Goal: Information Seeking & Learning: Learn about a topic

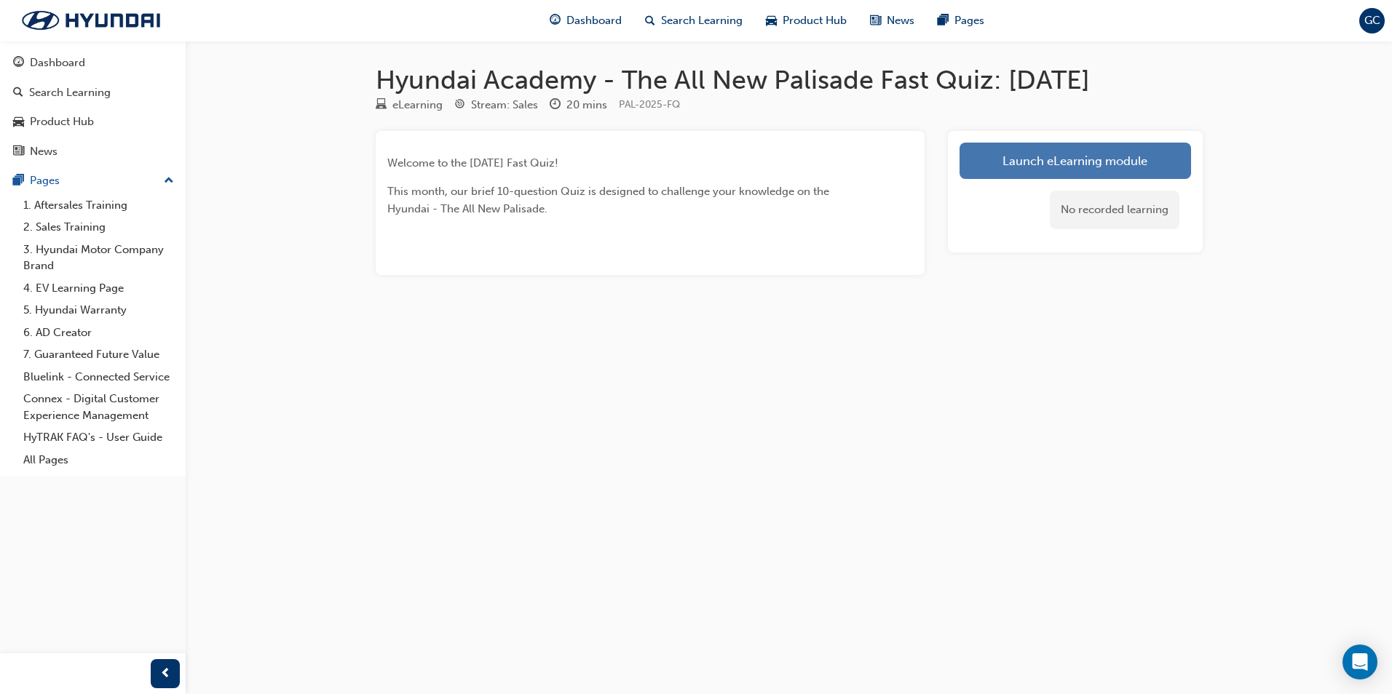
click at [1064, 159] on link "Launch eLearning module" at bounding box center [1074, 161] width 231 height 36
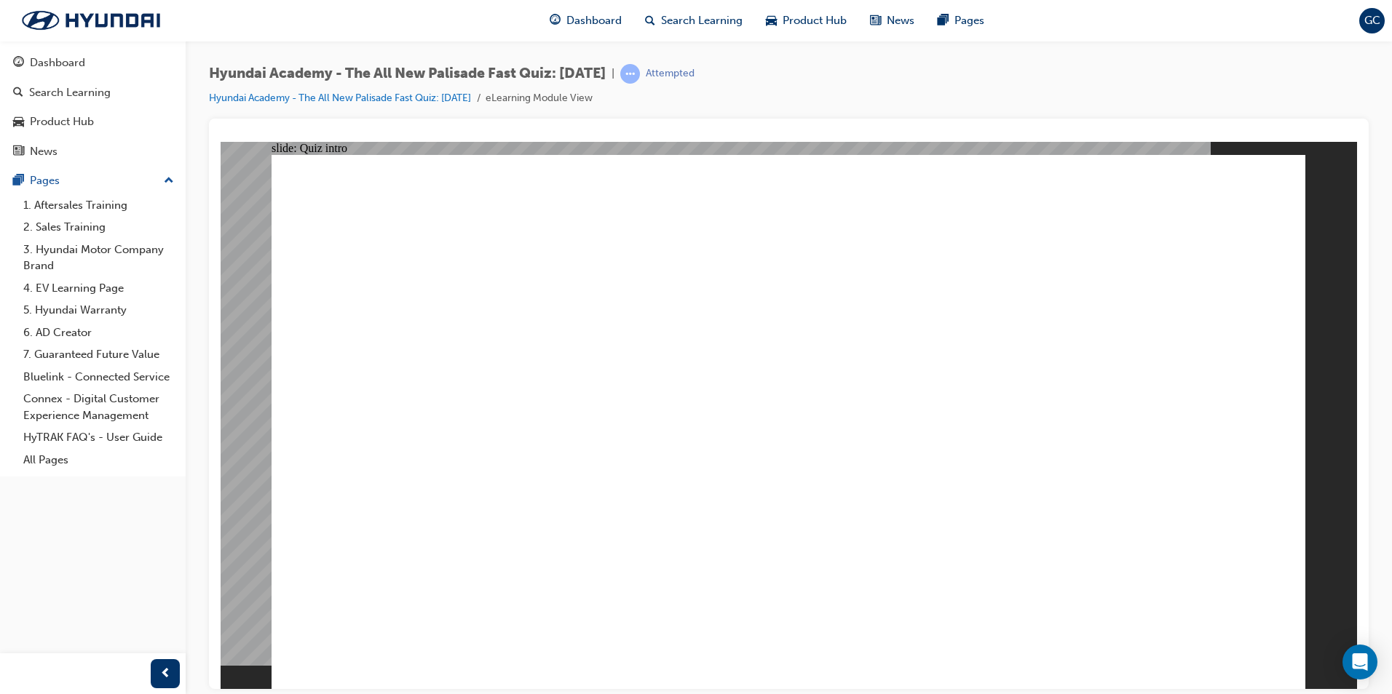
radio input "true"
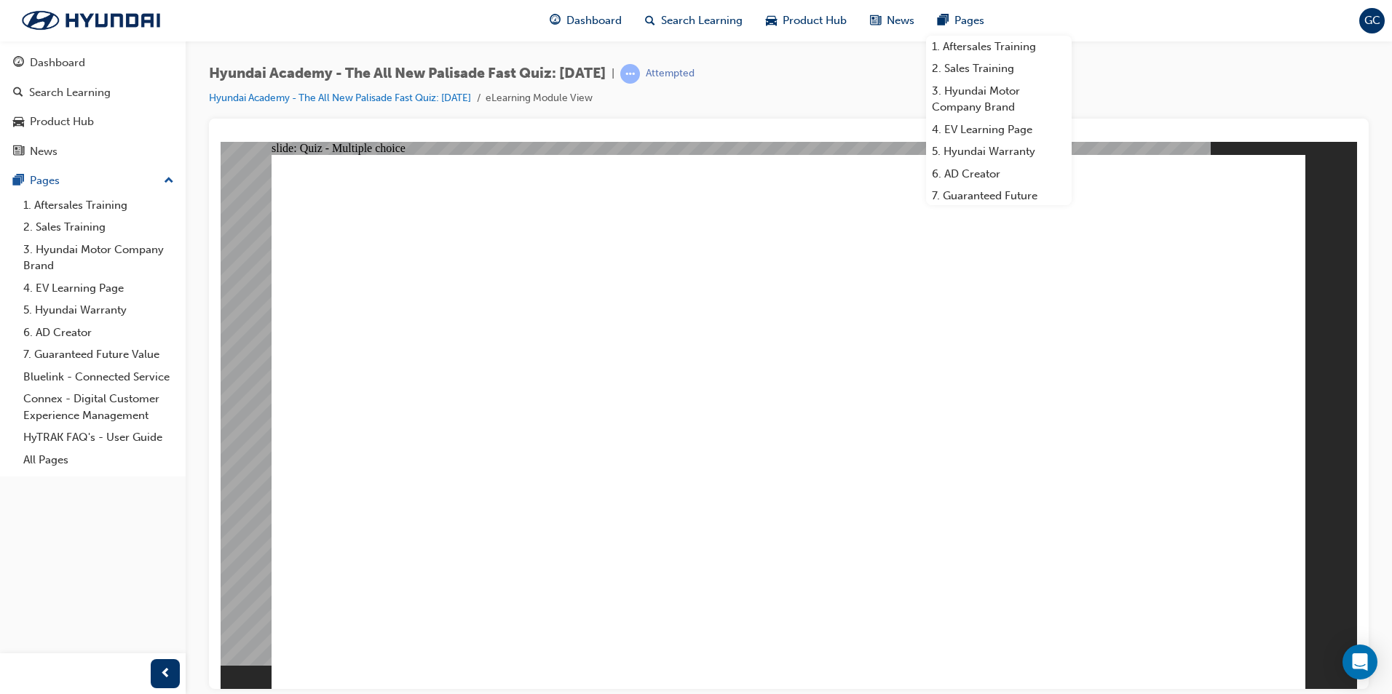
radio input "true"
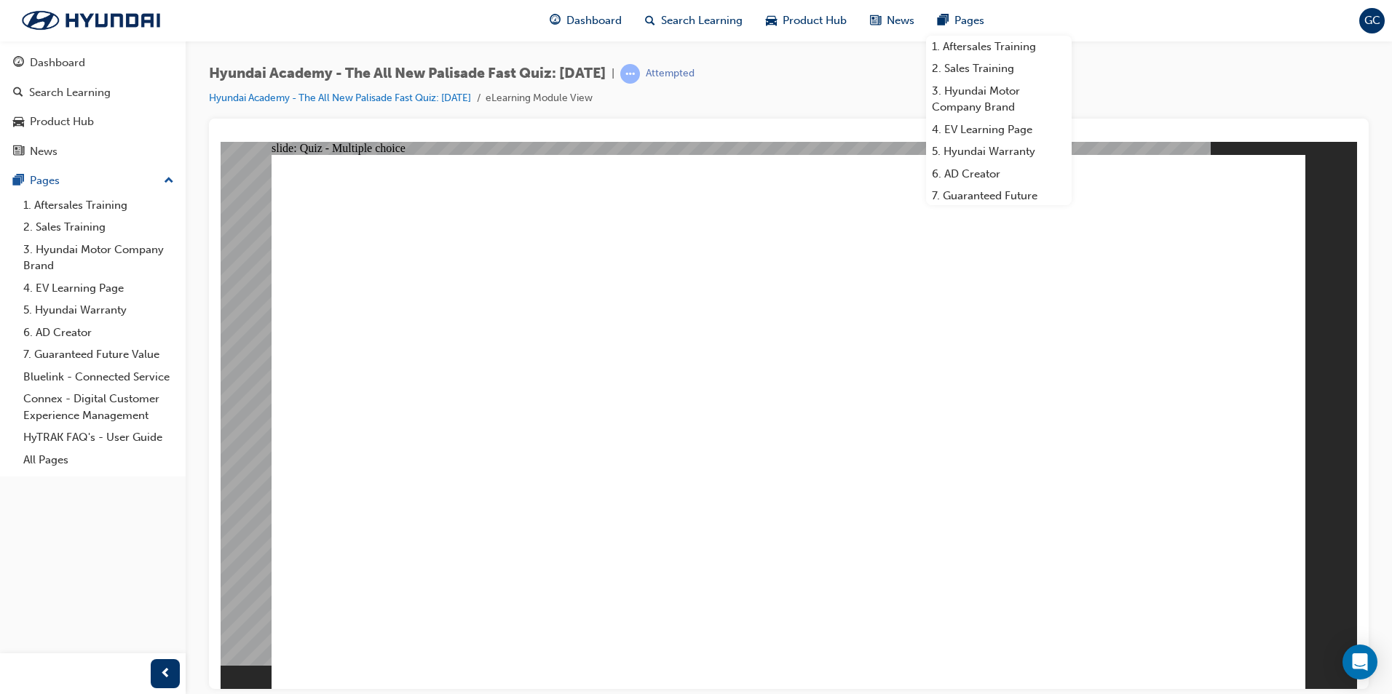
radio input "true"
drag, startPoint x: 838, startPoint y: 508, endPoint x: 819, endPoint y: 515, distance: 20.3
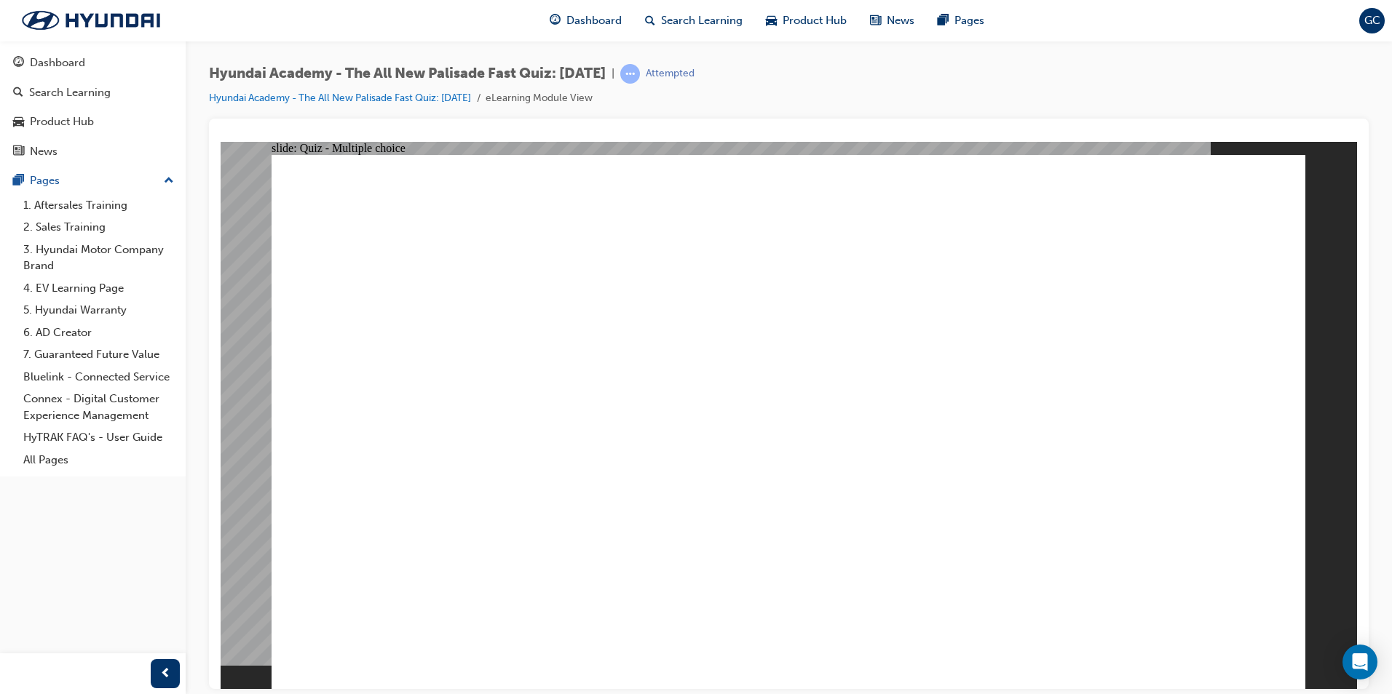
radio input "true"
checkbox input "true"
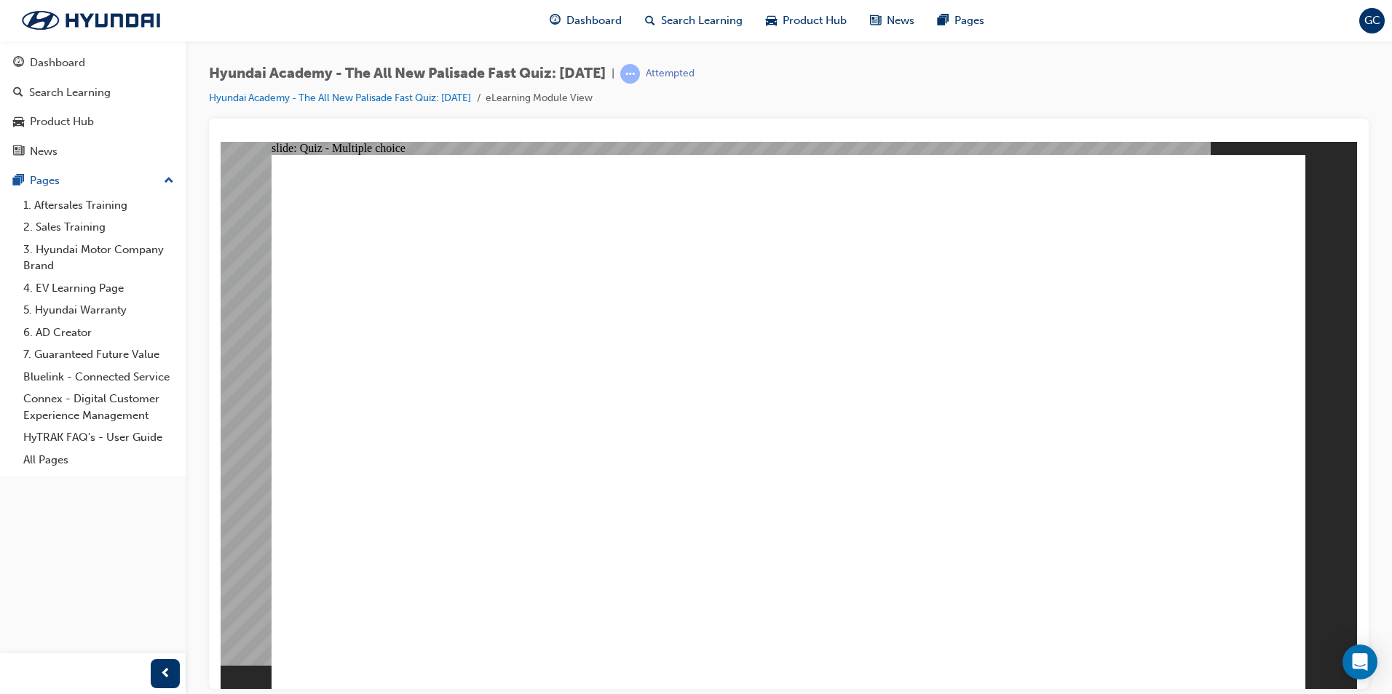
checkbox input "true"
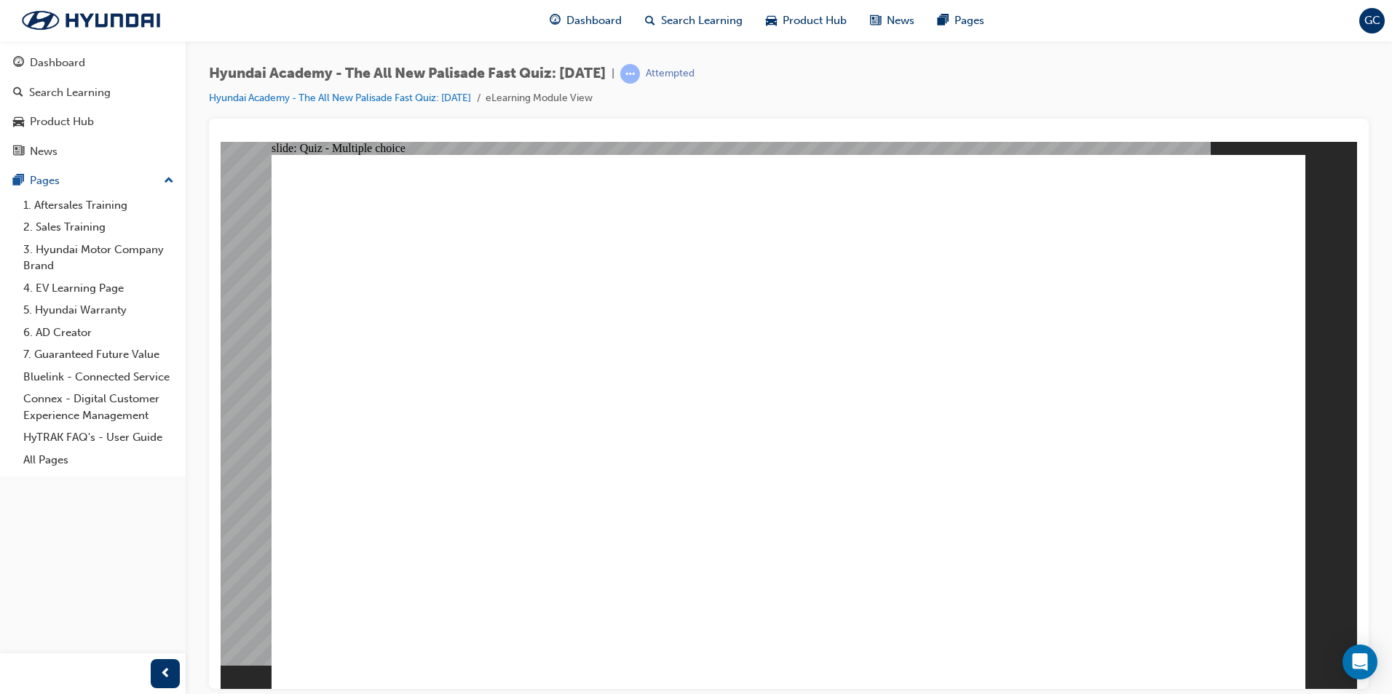
checkbox input "true"
radio input "true"
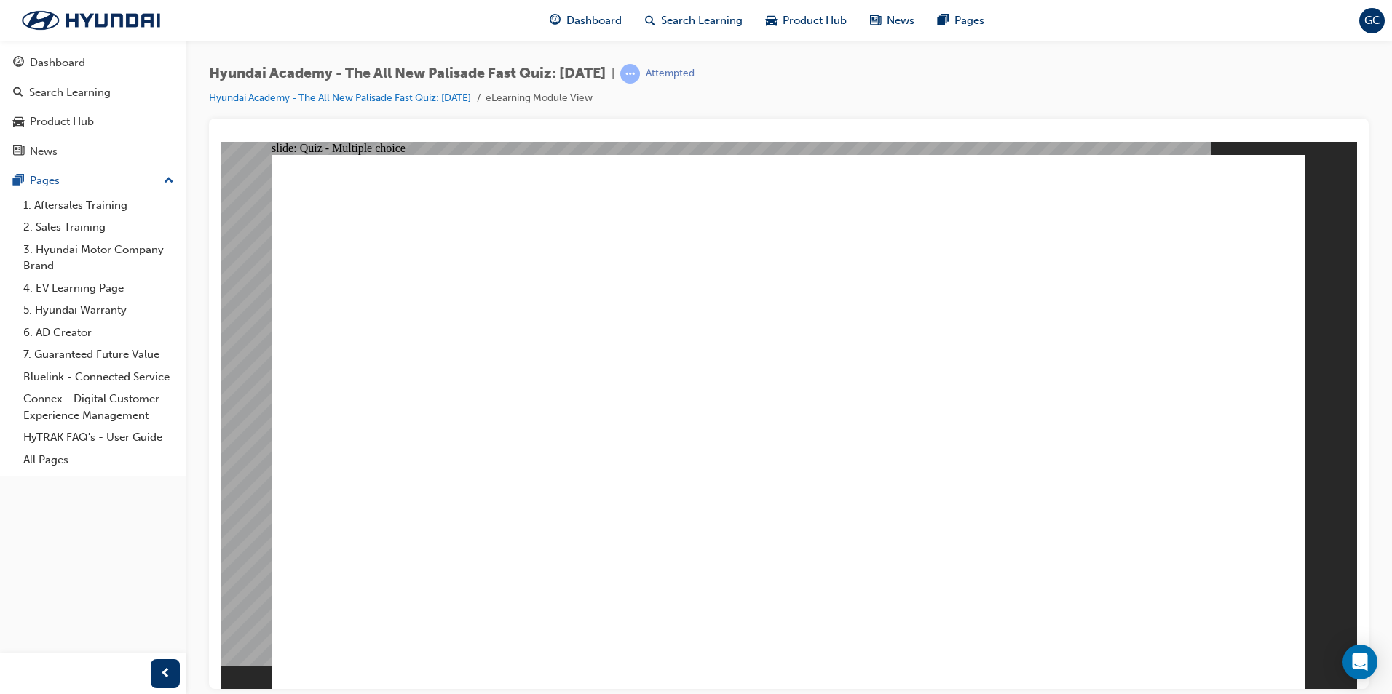
radio input "true"
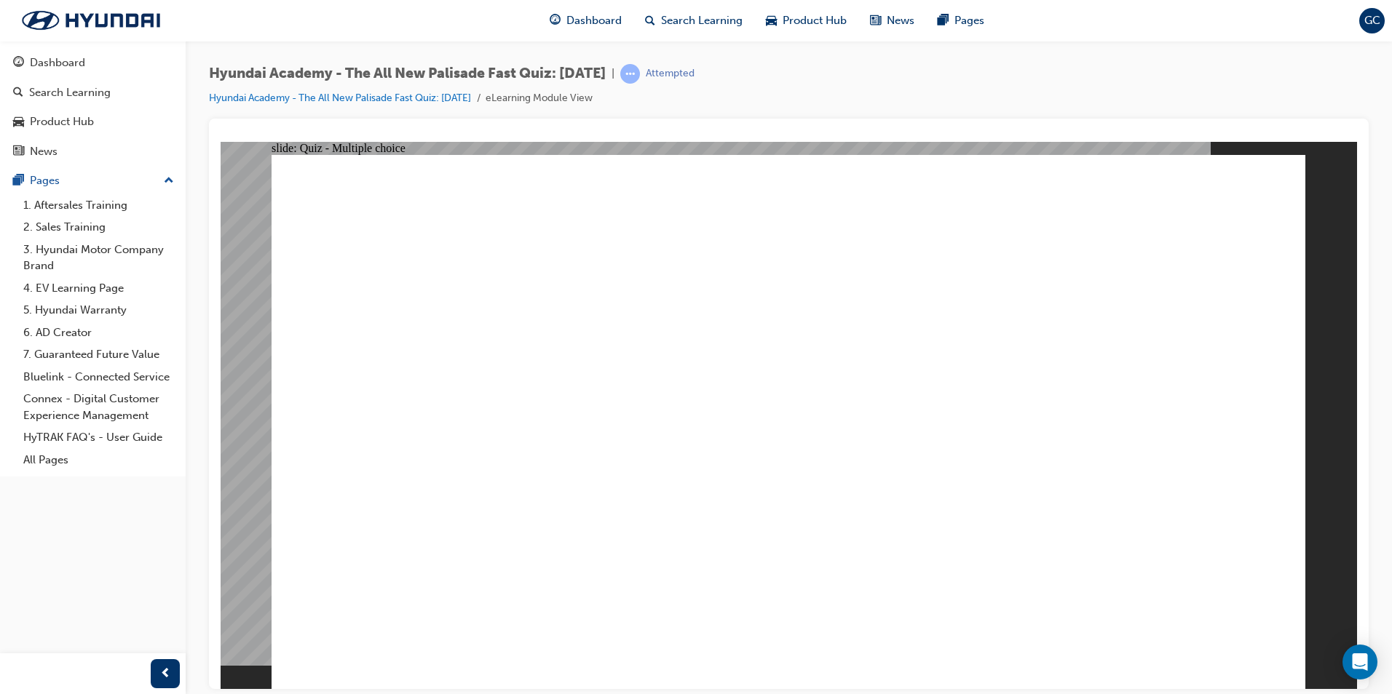
checkbox input "true"
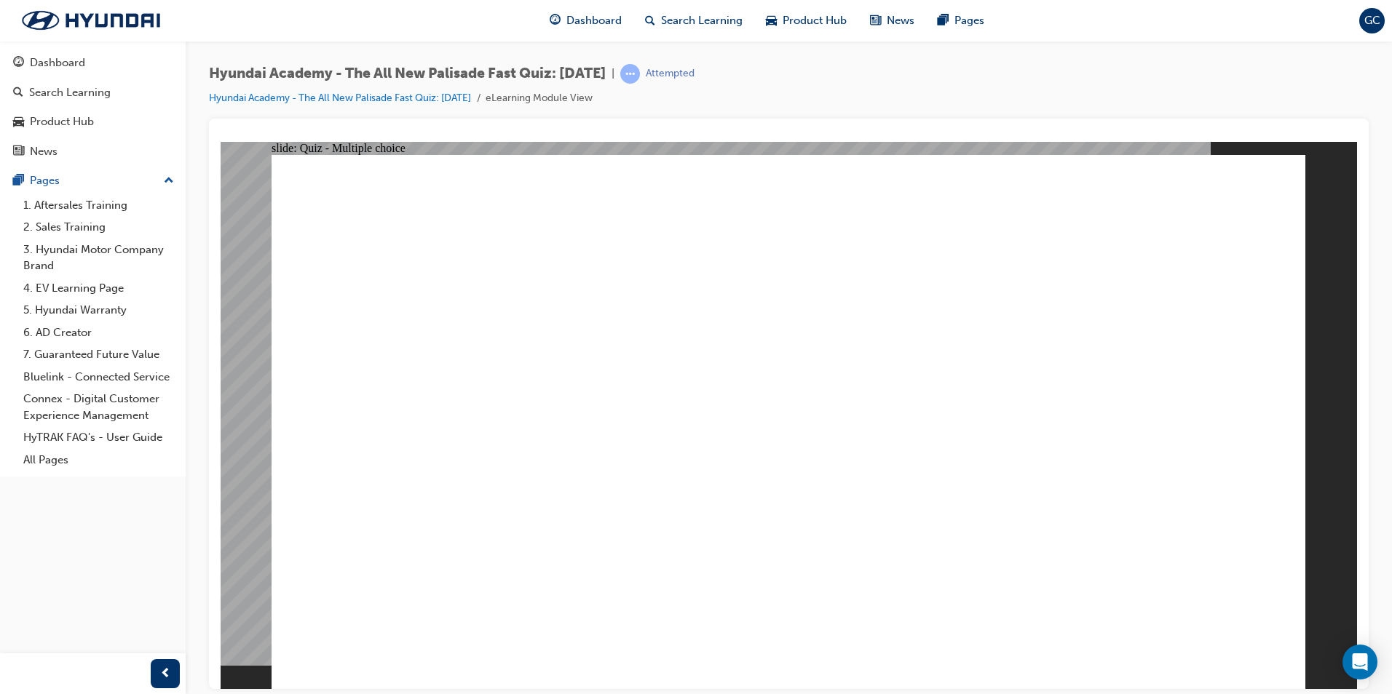
checkbox input "true"
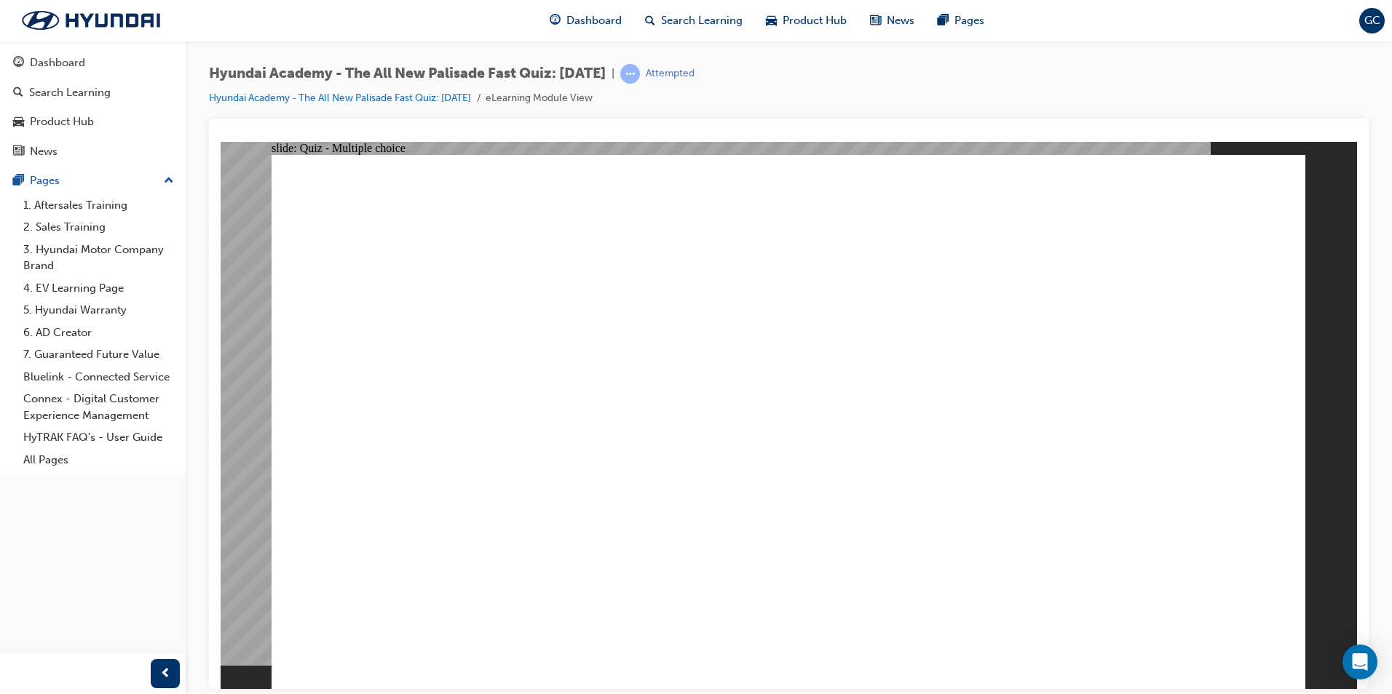
checkbox input "true"
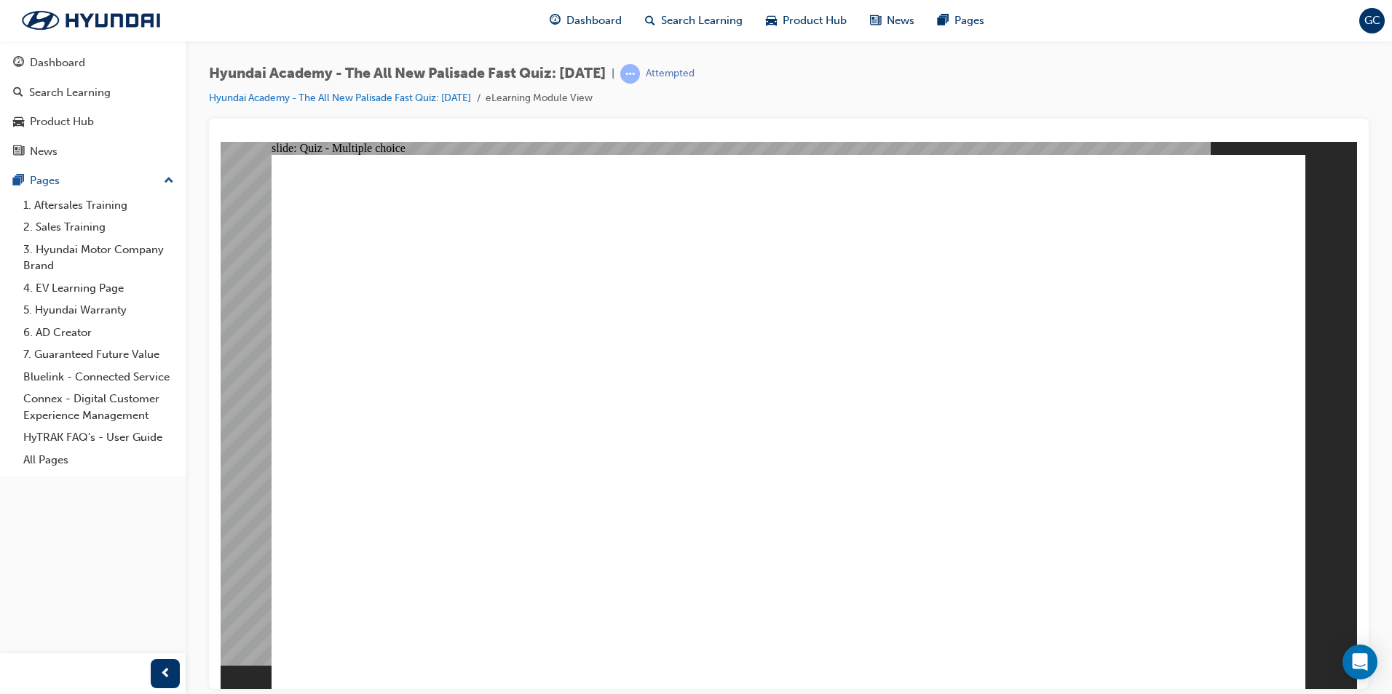
radio input "true"
